Goal: Task Accomplishment & Management: Use online tool/utility

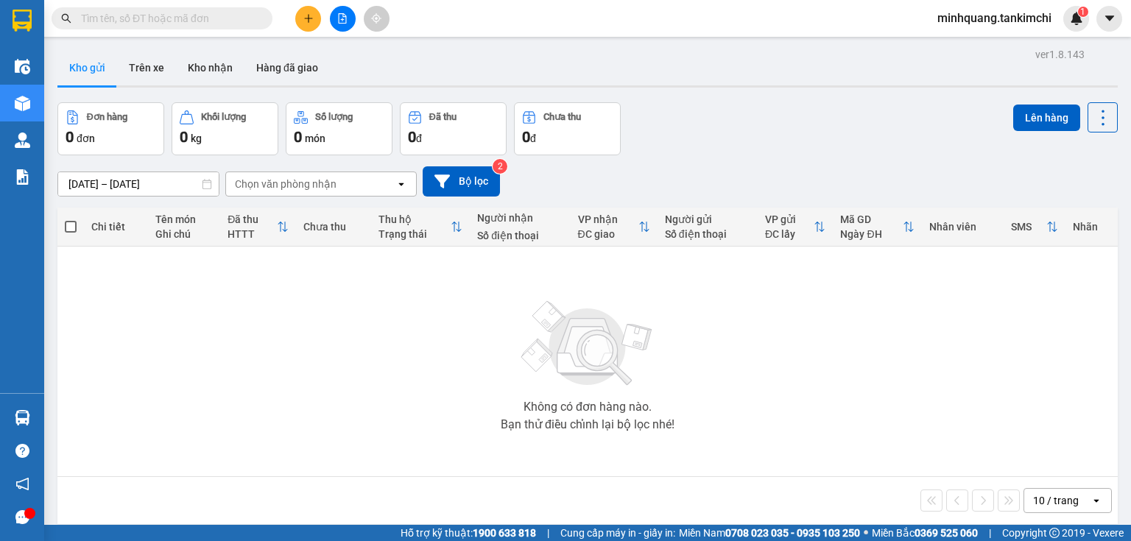
click at [215, 17] on input "text" at bounding box center [168, 18] width 174 height 16
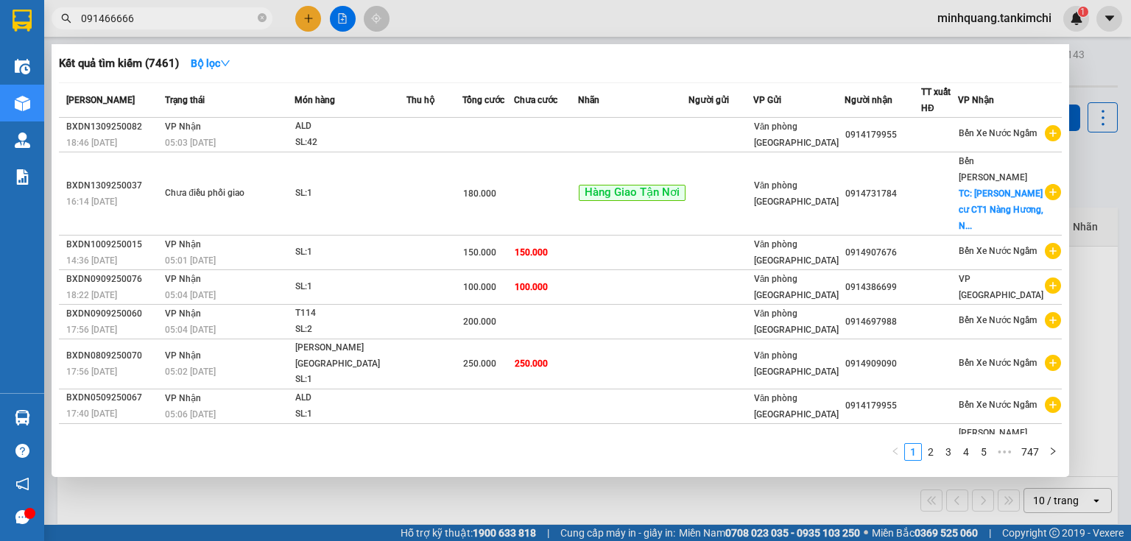
type input "0914666662"
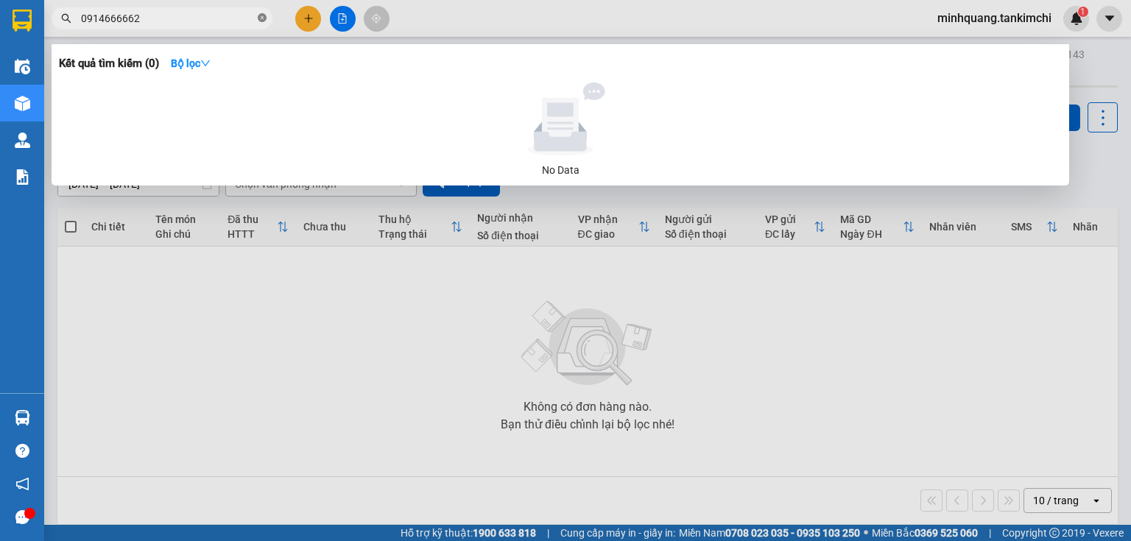
click at [265, 15] on icon "close-circle" at bounding box center [262, 17] width 9 height 9
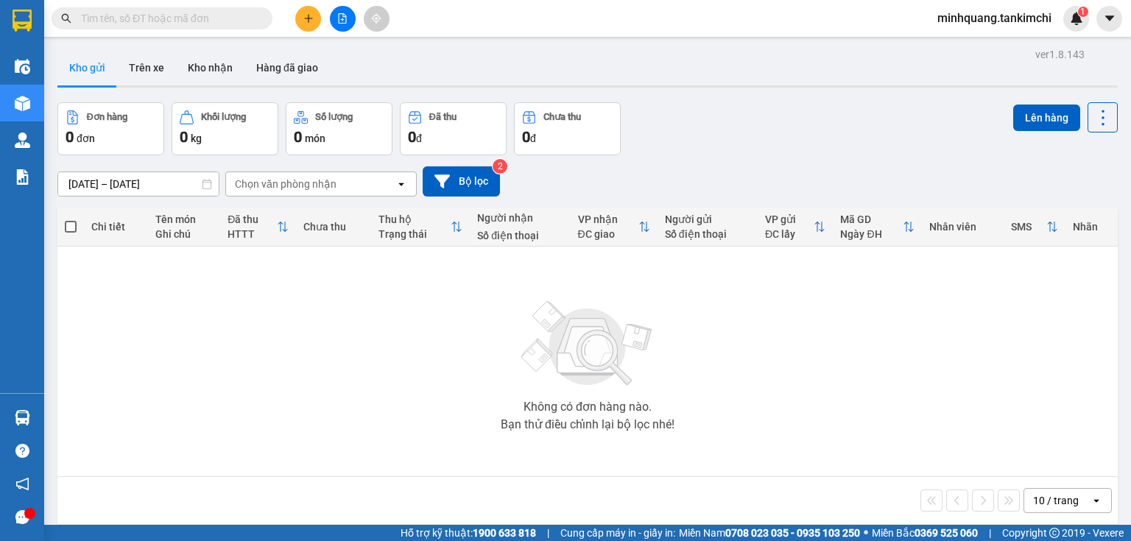
click at [186, 20] on input "text" at bounding box center [168, 18] width 174 height 16
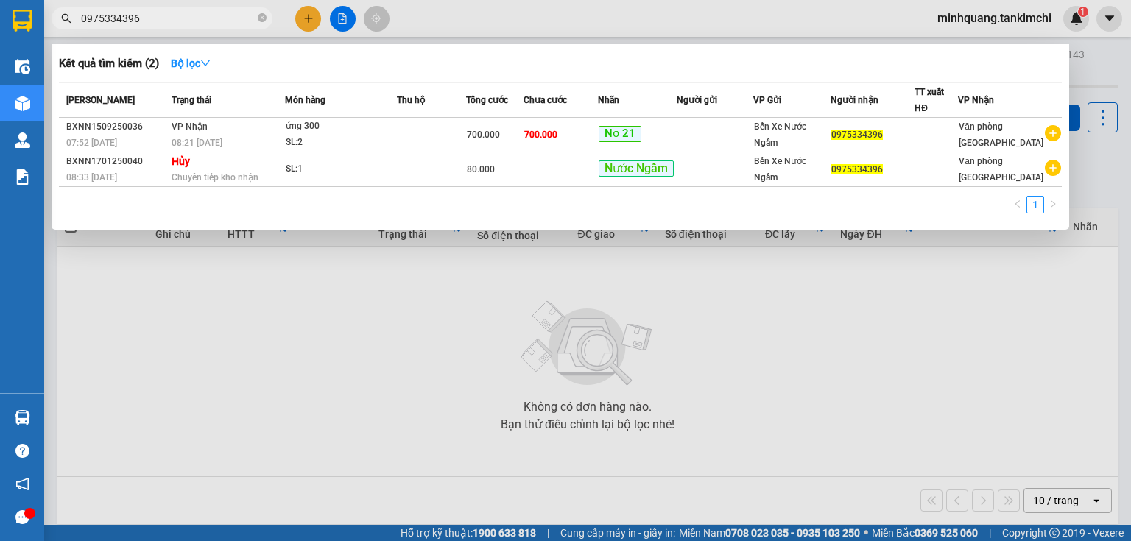
click at [171, 22] on input "0975334396" at bounding box center [168, 18] width 174 height 16
click at [232, 21] on input "0975334396" at bounding box center [168, 18] width 174 height 16
type input "0975334396"
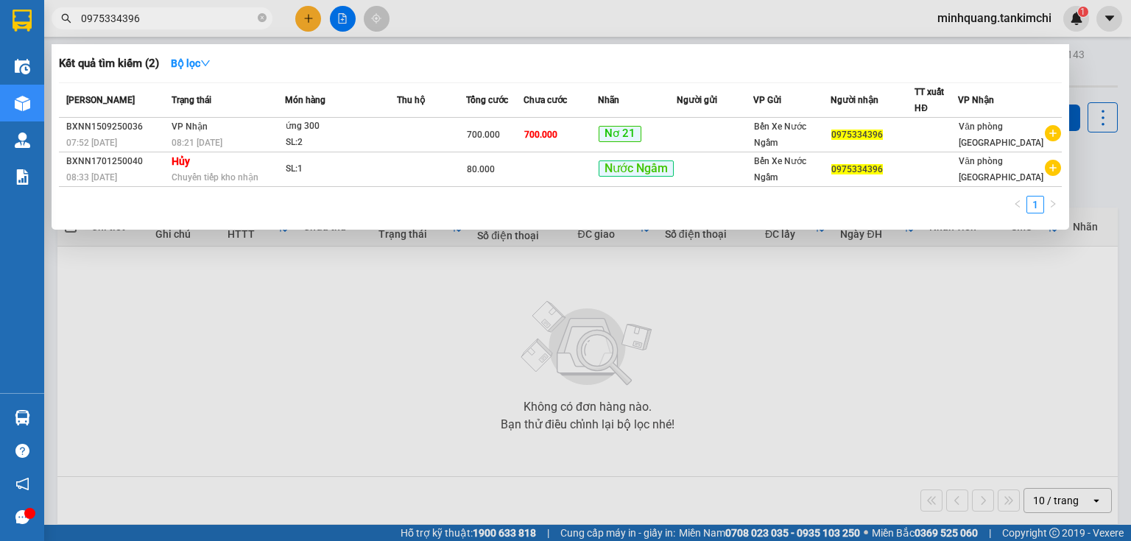
click at [453, 331] on div at bounding box center [565, 270] width 1131 height 541
click at [258, 18] on icon "close-circle" at bounding box center [262, 17] width 9 height 9
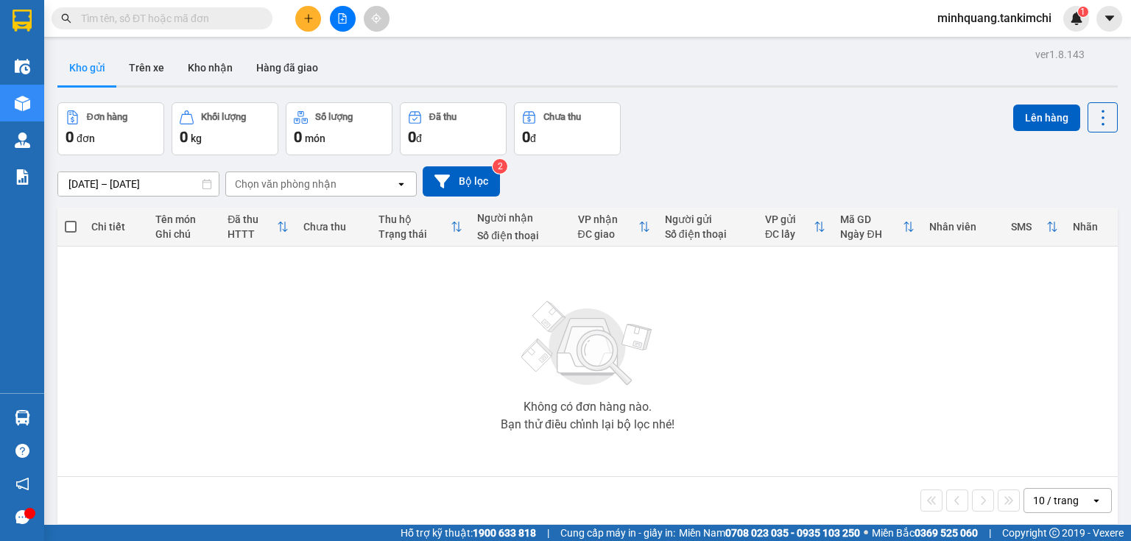
click at [199, 22] on input "text" at bounding box center [168, 18] width 174 height 16
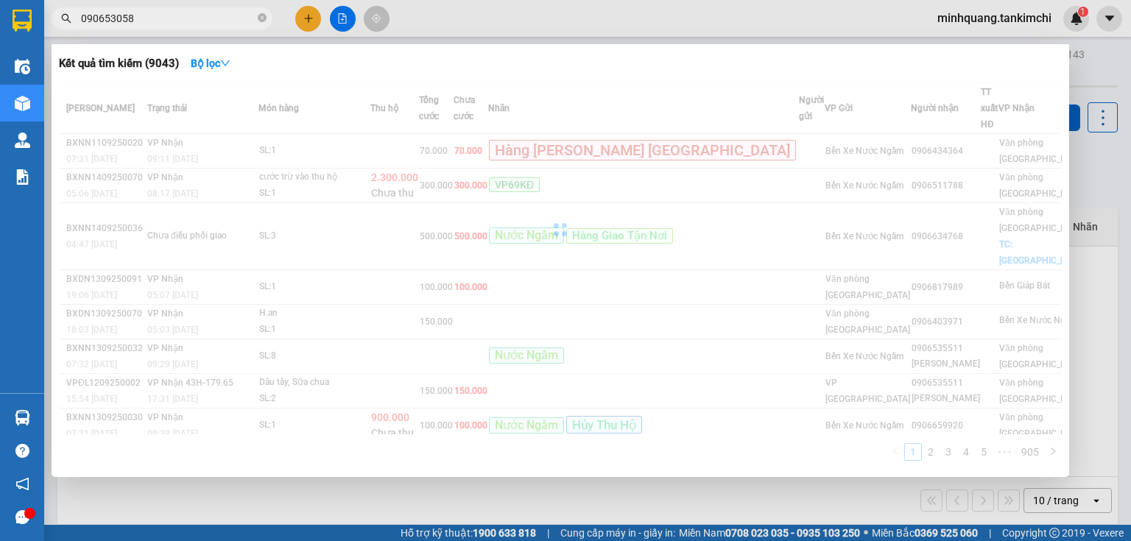
type input "0906530586"
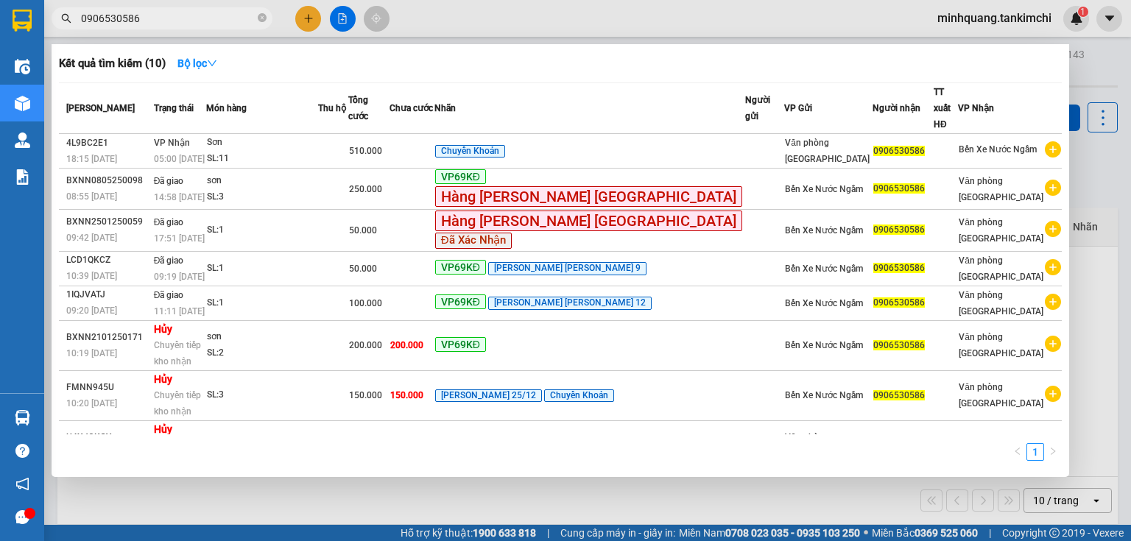
click at [231, 22] on input "0906530586" at bounding box center [168, 18] width 174 height 16
drag, startPoint x: 231, startPoint y: 22, endPoint x: 96, endPoint y: 21, distance: 134.7
click at [96, 21] on input "0906530586" at bounding box center [168, 18] width 174 height 16
click at [180, 18] on input "0906530586" at bounding box center [168, 18] width 174 height 16
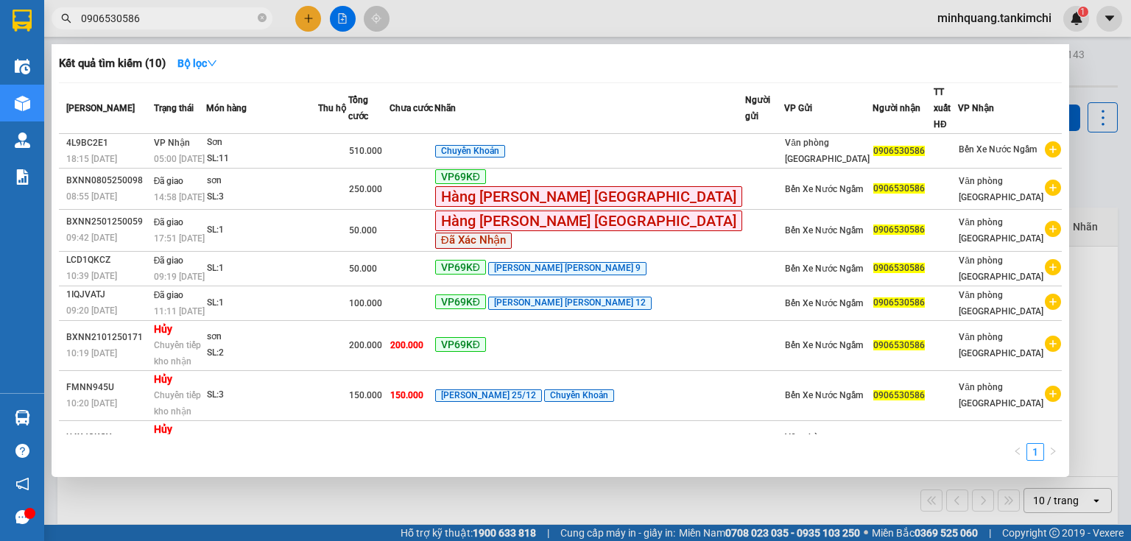
click at [180, 18] on input "0906530586" at bounding box center [168, 18] width 174 height 16
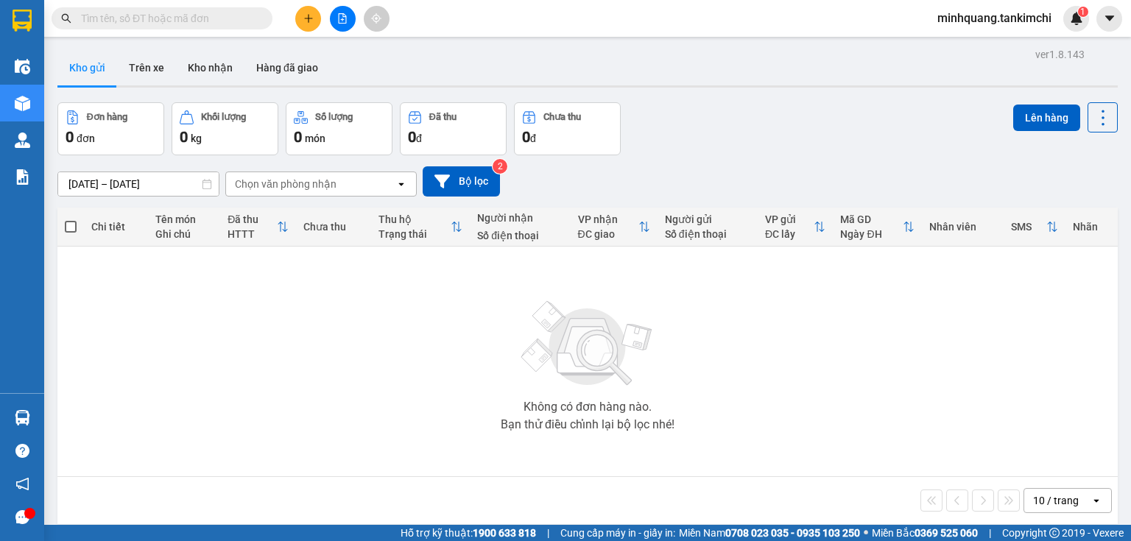
click at [180, 18] on input "text" at bounding box center [168, 18] width 174 height 16
click at [200, 23] on input "text" at bounding box center [168, 18] width 174 height 16
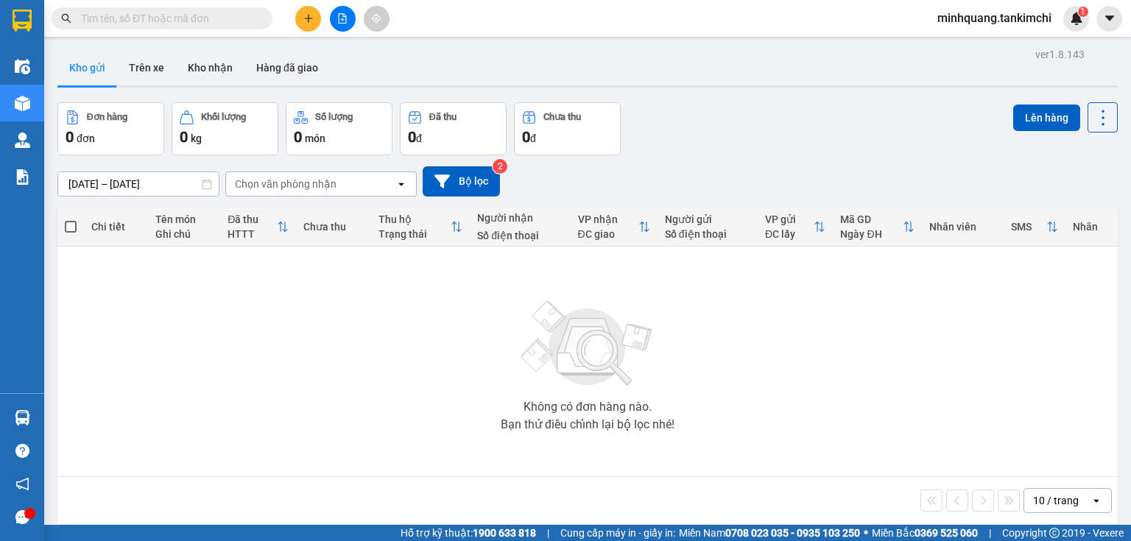
click at [200, 23] on input "text" at bounding box center [168, 18] width 174 height 16
click at [215, 24] on input "text" at bounding box center [168, 18] width 174 height 16
click at [241, 16] on input "text" at bounding box center [168, 18] width 174 height 16
